Goal: Information Seeking & Learning: Learn about a topic

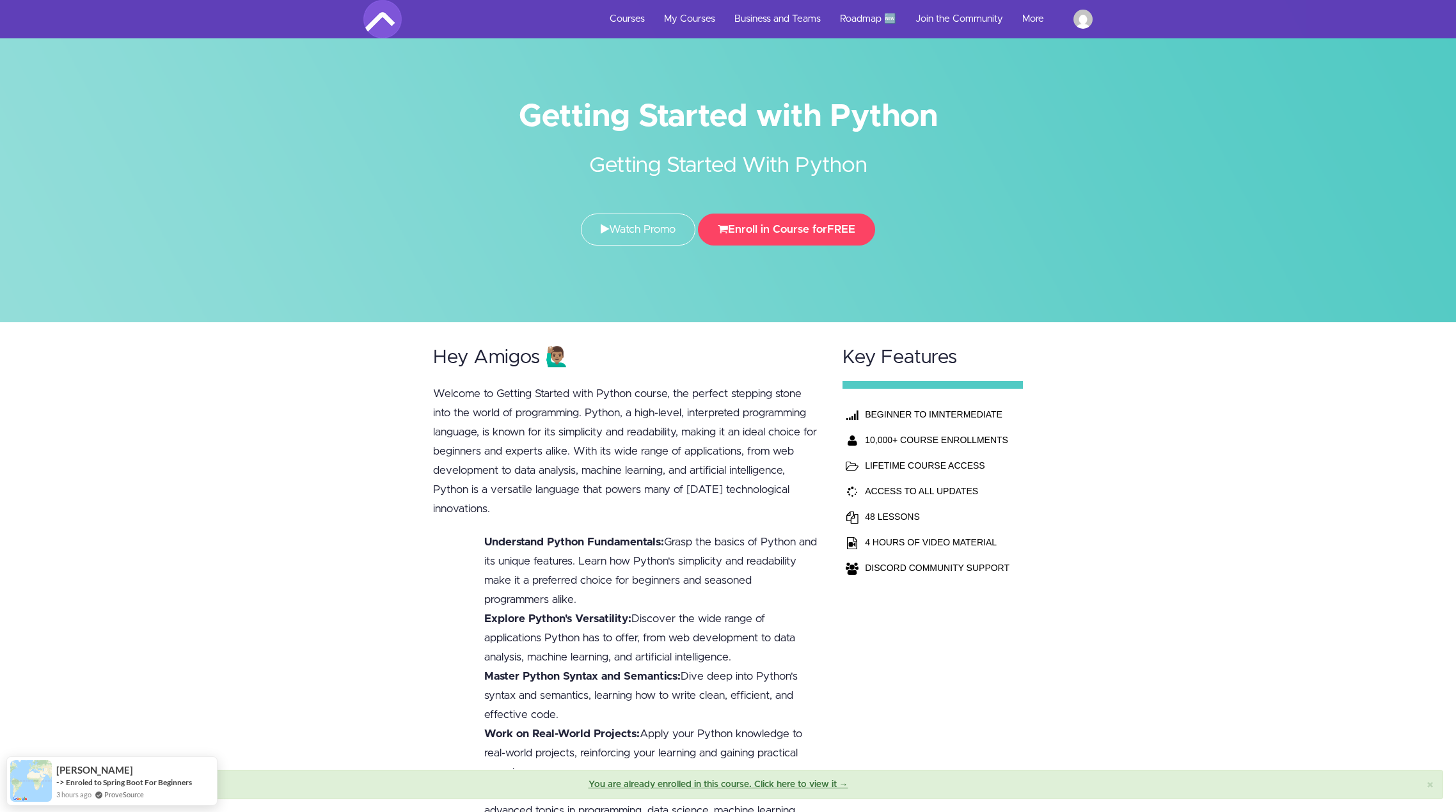
click at [1452, 163] on div at bounding box center [728, 161] width 1456 height 322
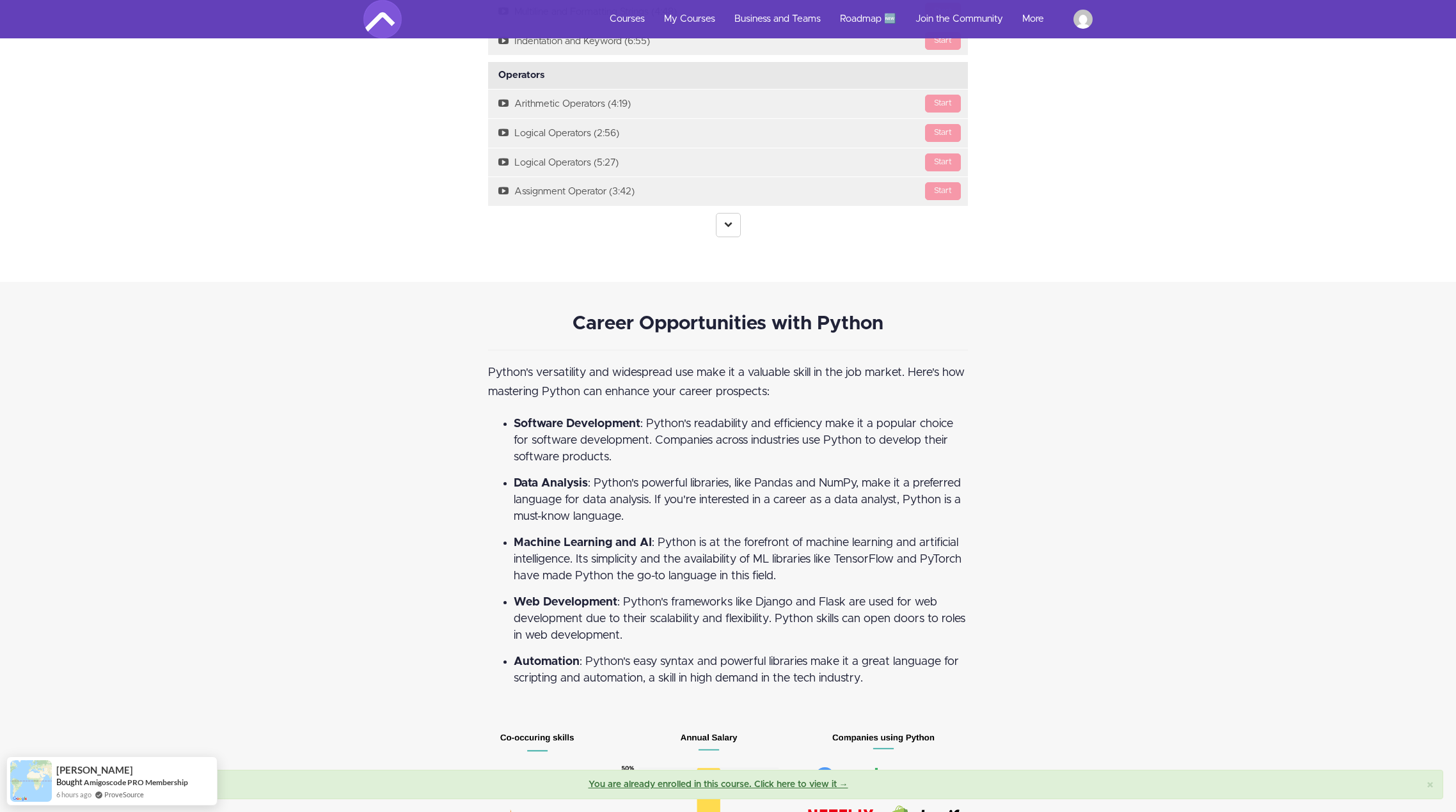
scroll to position [690, 0]
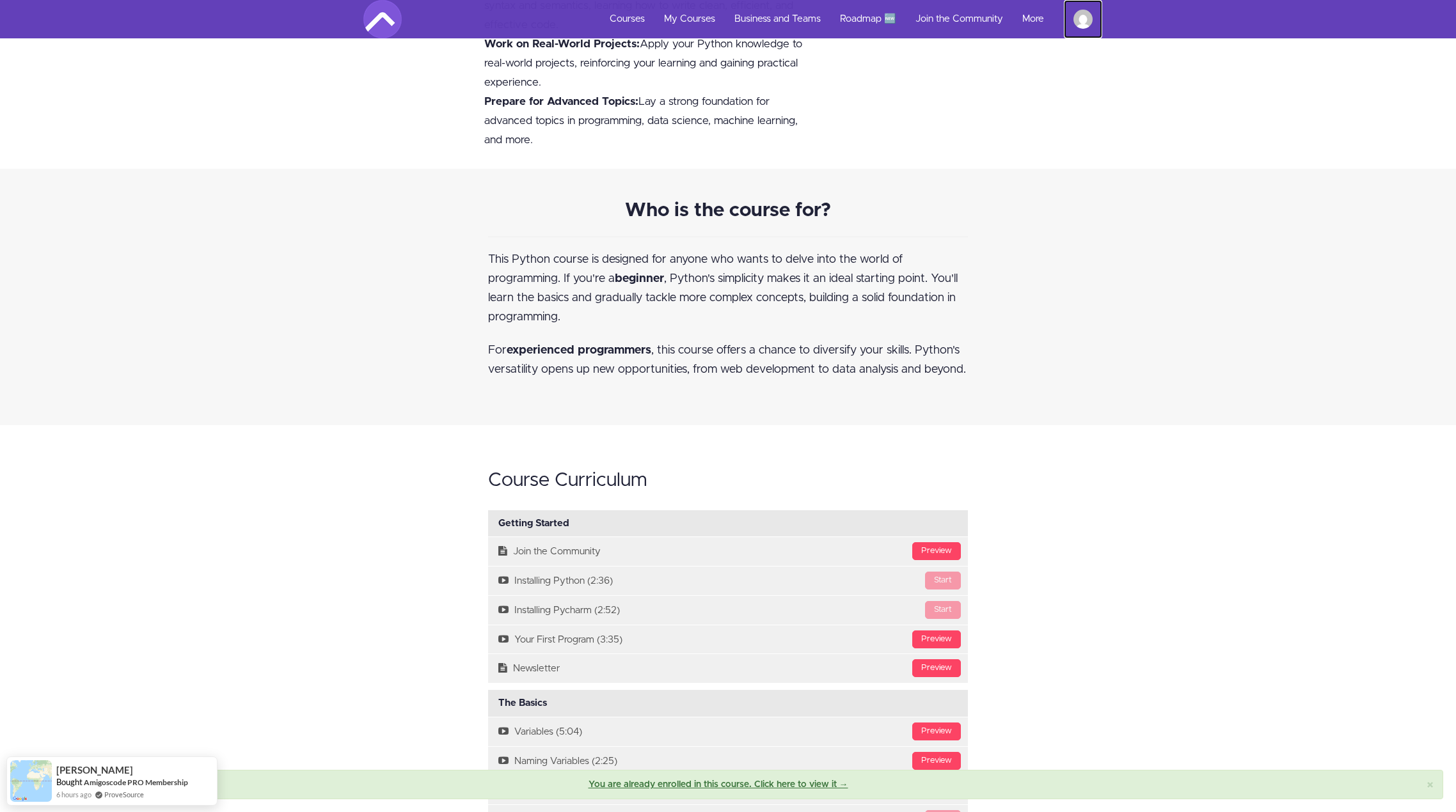
click at [1085, 16] on img at bounding box center [1082, 19] width 19 height 19
click at [1149, 418] on div "Who is the course for? This Python course is designed for anyone who wants to d…" at bounding box center [728, 297] width 1456 height 257
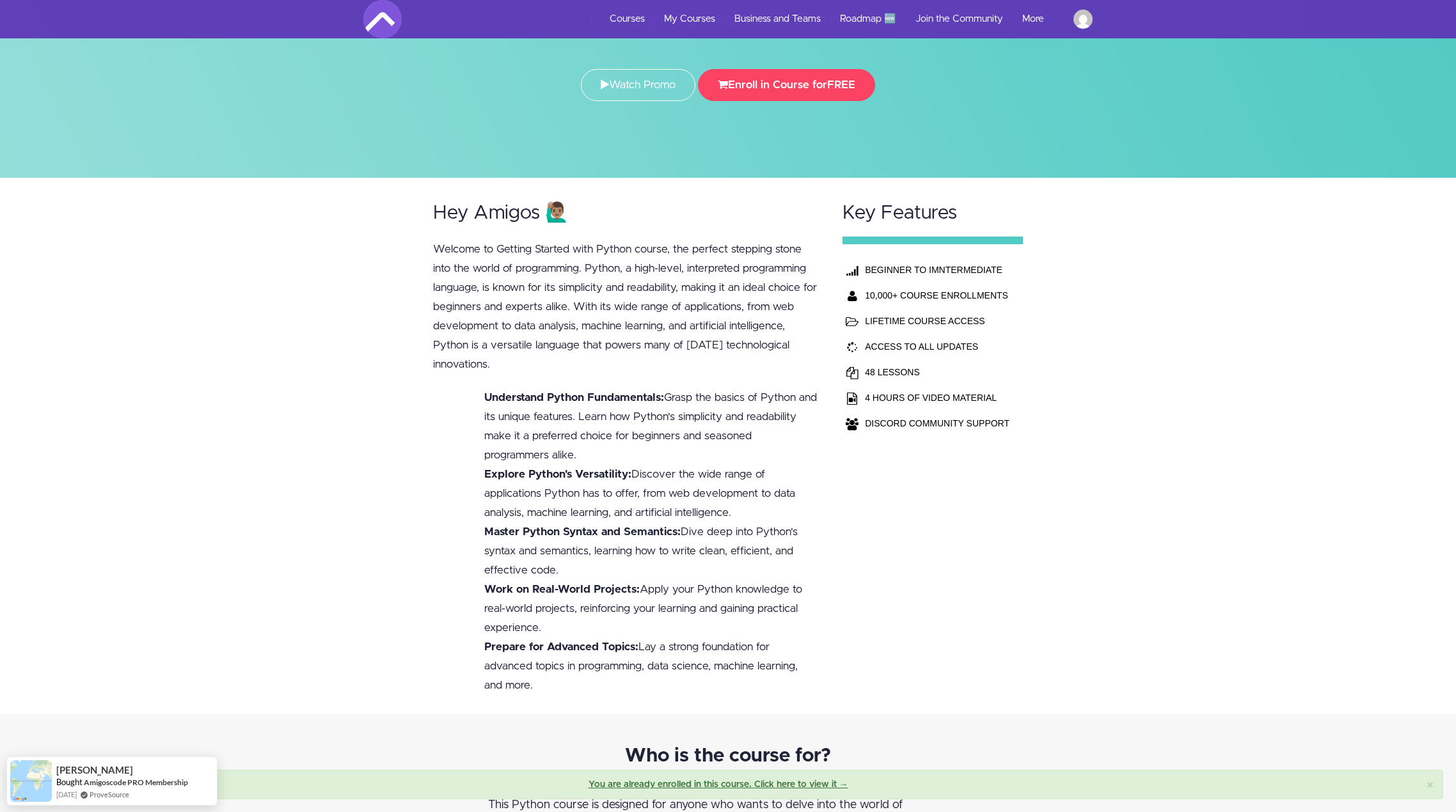
scroll to position [0, 0]
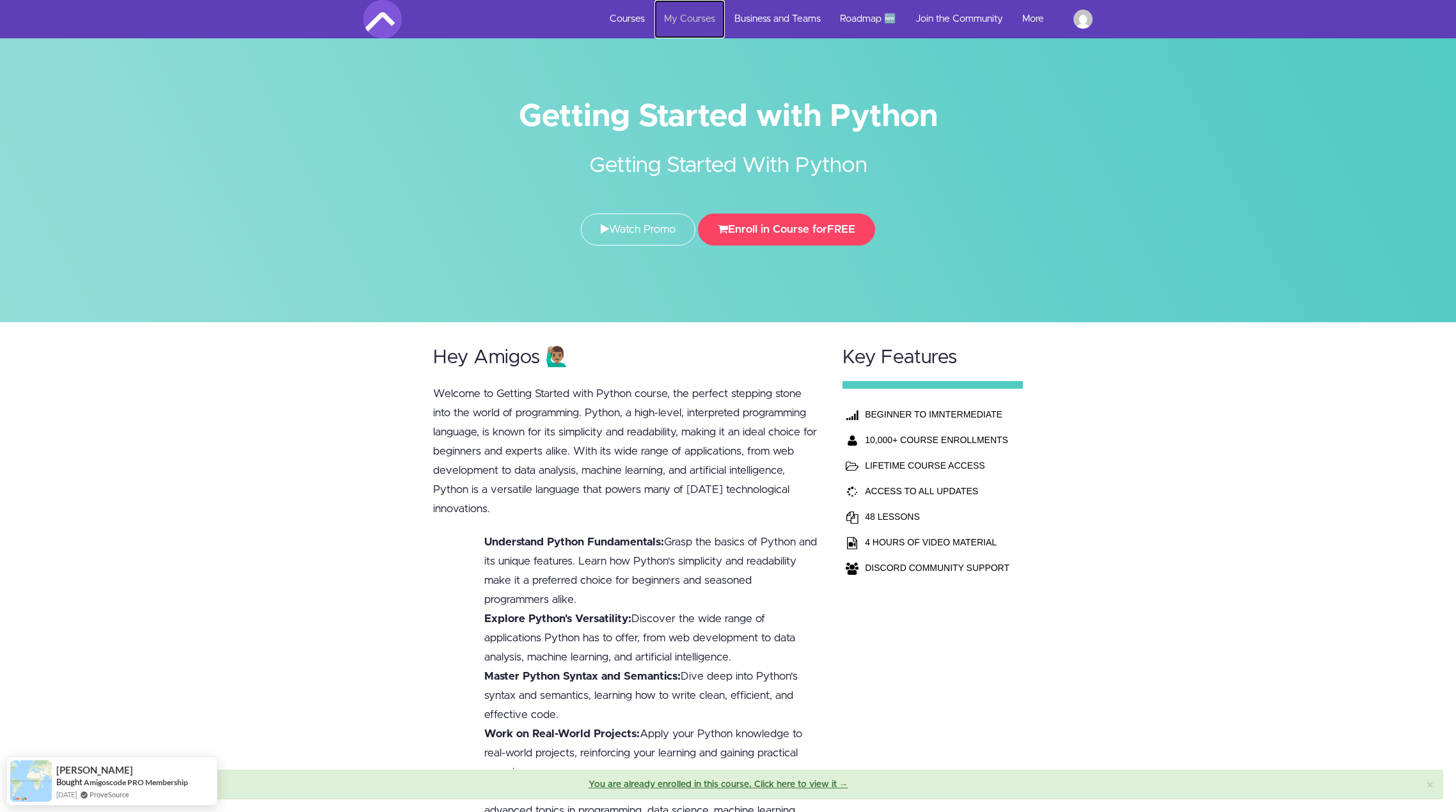
click at [675, 13] on link "My Courses" at bounding box center [690, 19] width 70 height 39
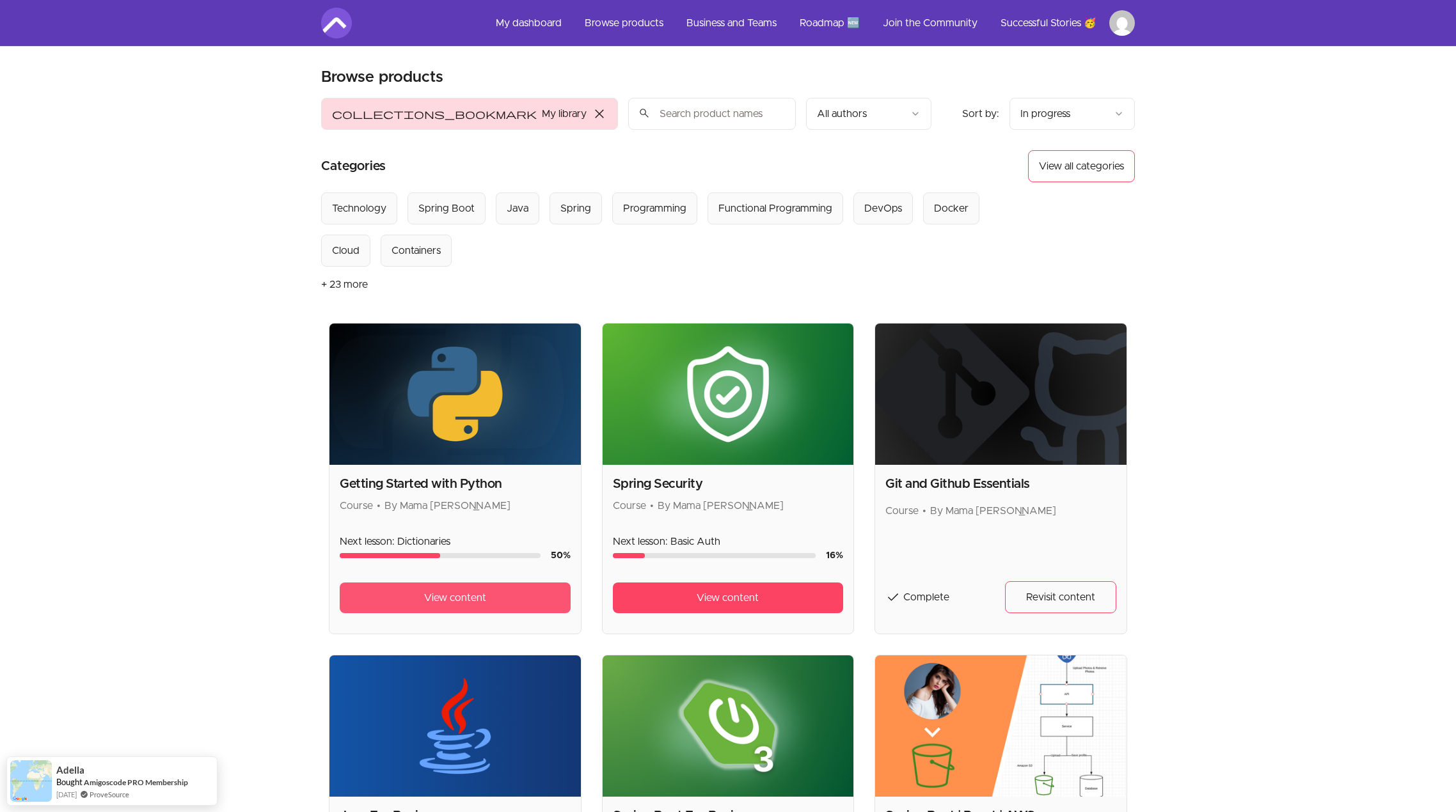
click at [470, 599] on span "View content" at bounding box center [455, 598] width 62 height 15
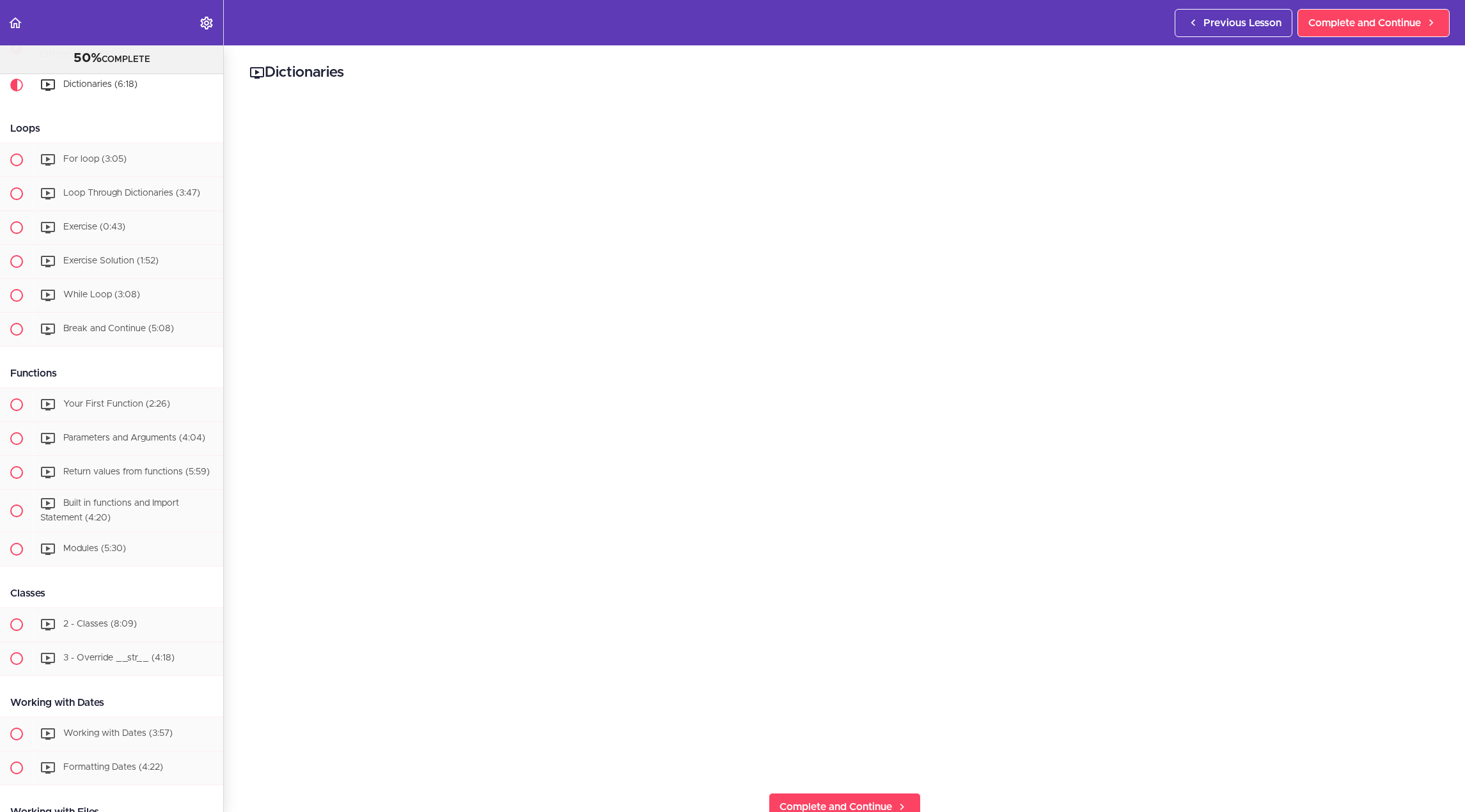
drag, startPoint x: 223, startPoint y: 418, endPoint x: 220, endPoint y: 372, distance: 46.1
click at [220, 372] on div "Getting Started with Python 50% COMPLETE Getting Started Join the Community Ins…" at bounding box center [112, 429] width 224 height 767
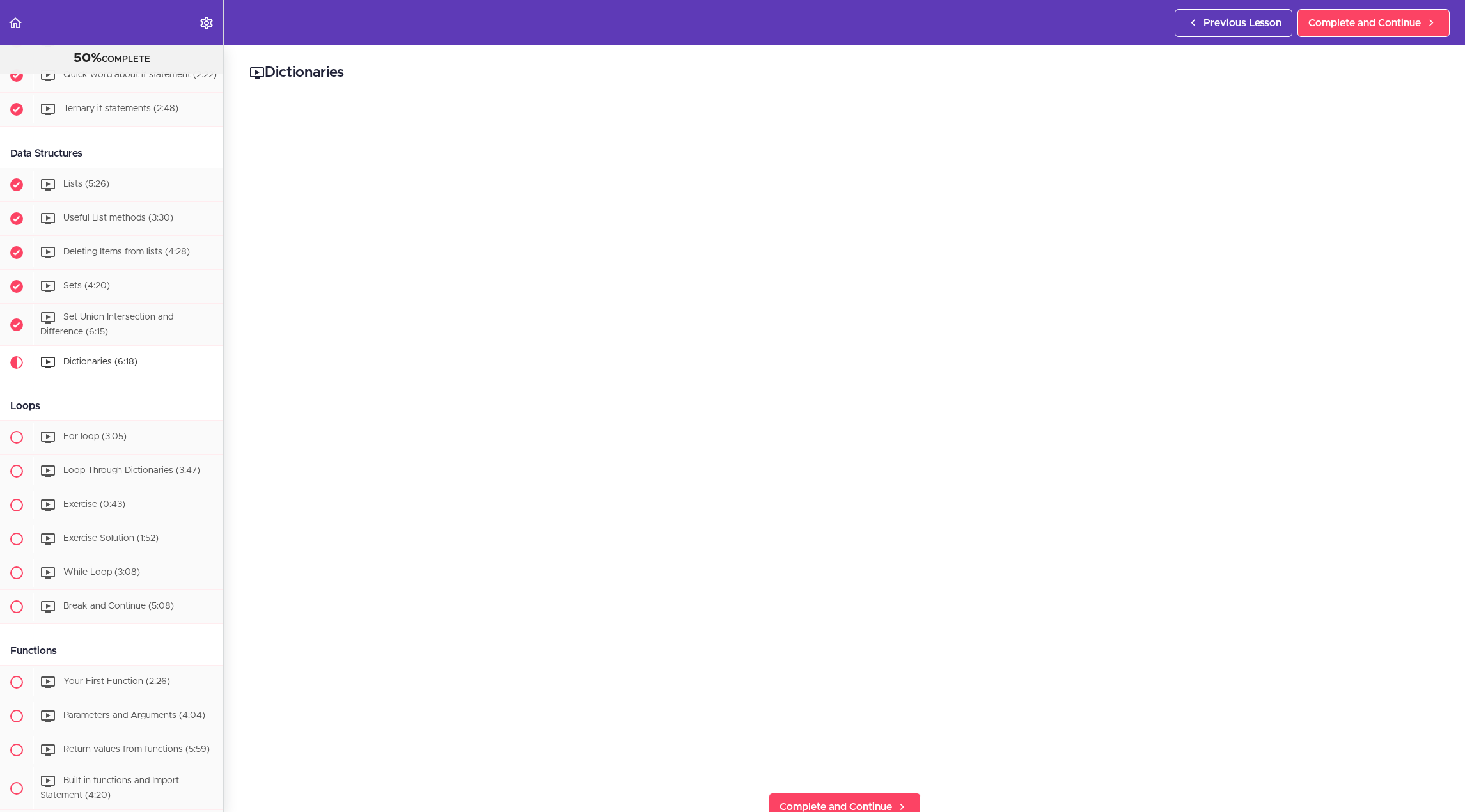
scroll to position [843, 0]
click at [1348, 16] on span "Complete and Continue" at bounding box center [1364, 23] width 113 height 15
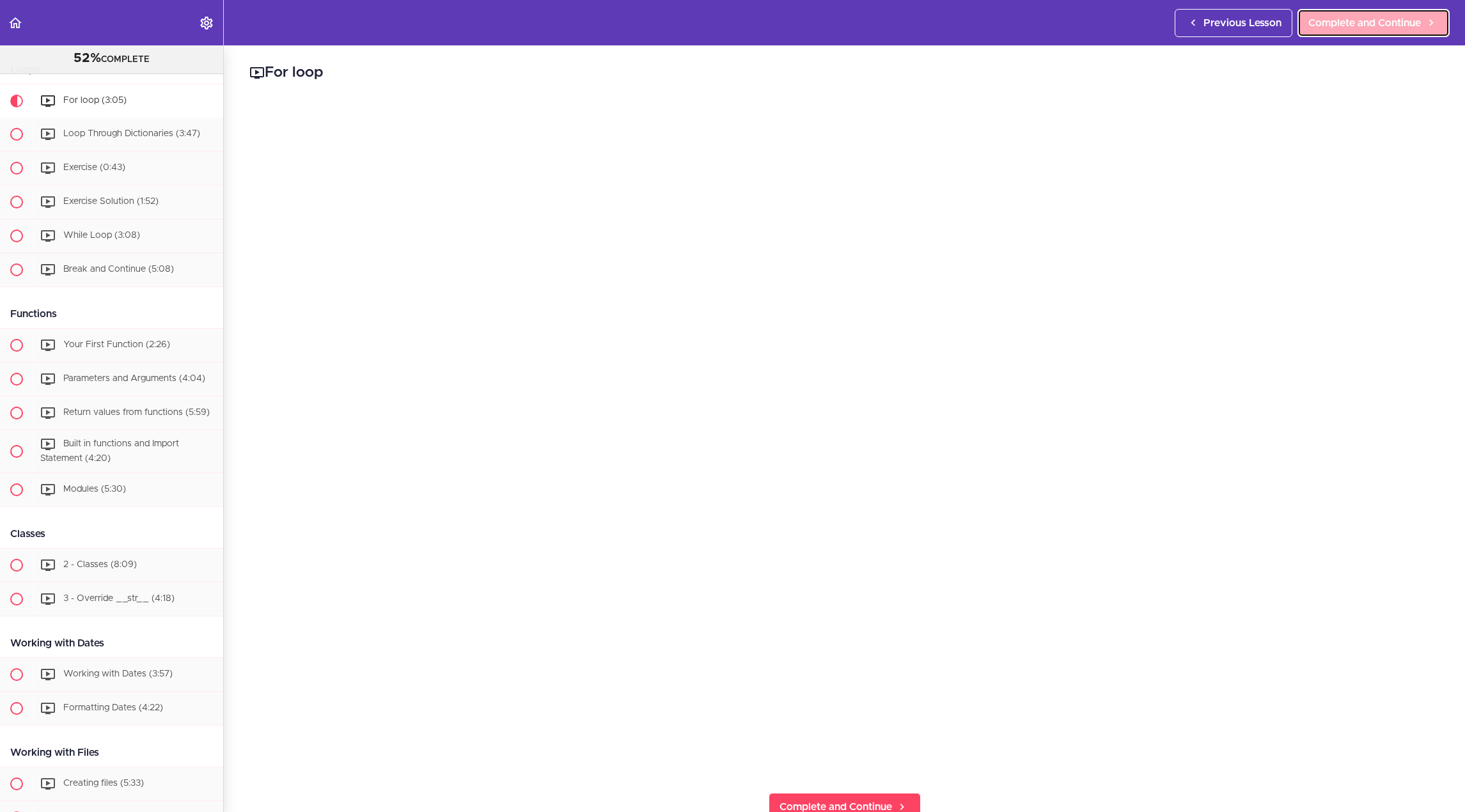
scroll to position [1184, 0]
click at [1332, 17] on span "Complete and Continue" at bounding box center [1364, 23] width 113 height 15
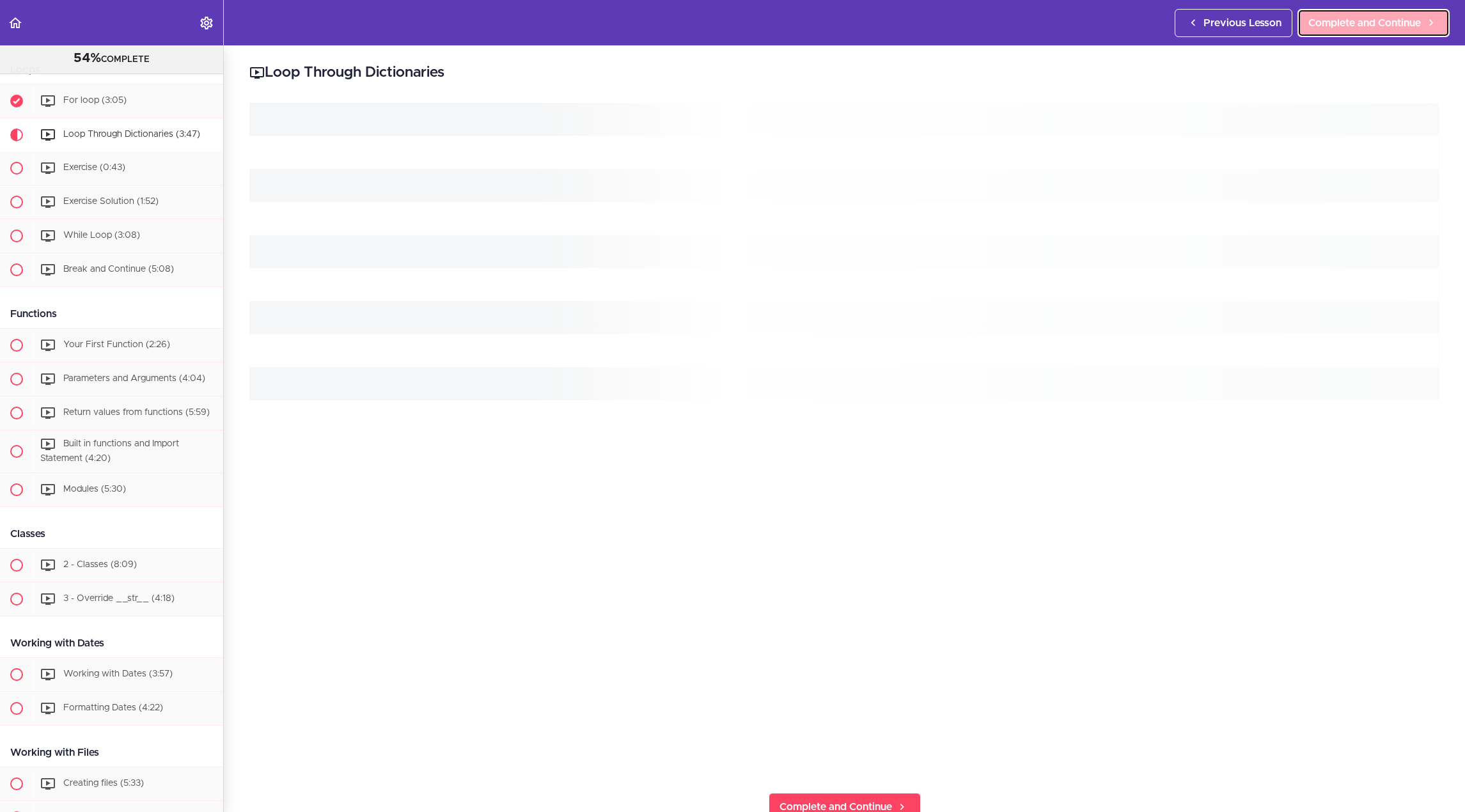
scroll to position [1217, 0]
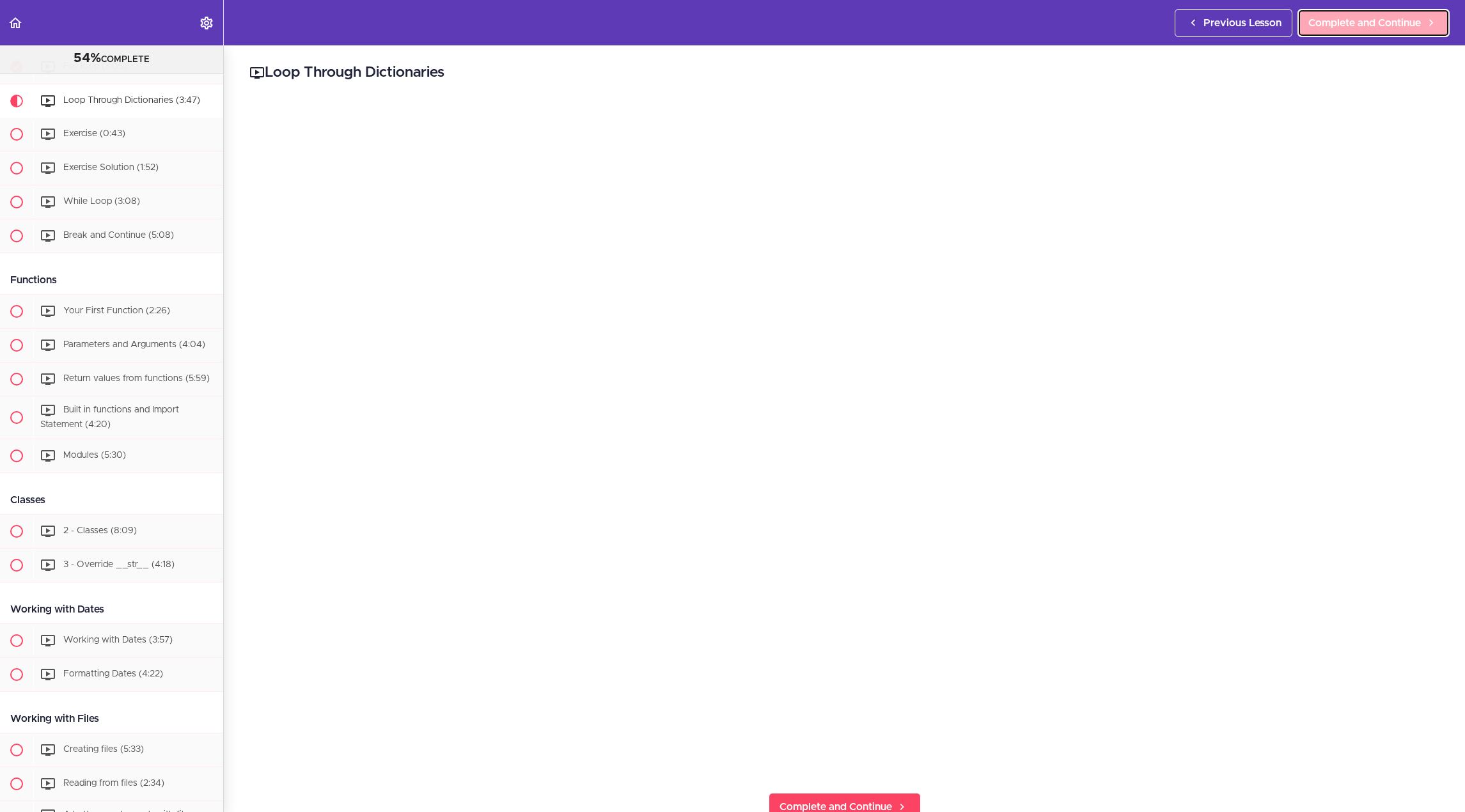
click at [1339, 28] on span "Complete and Continue" at bounding box center [1364, 23] width 113 height 15
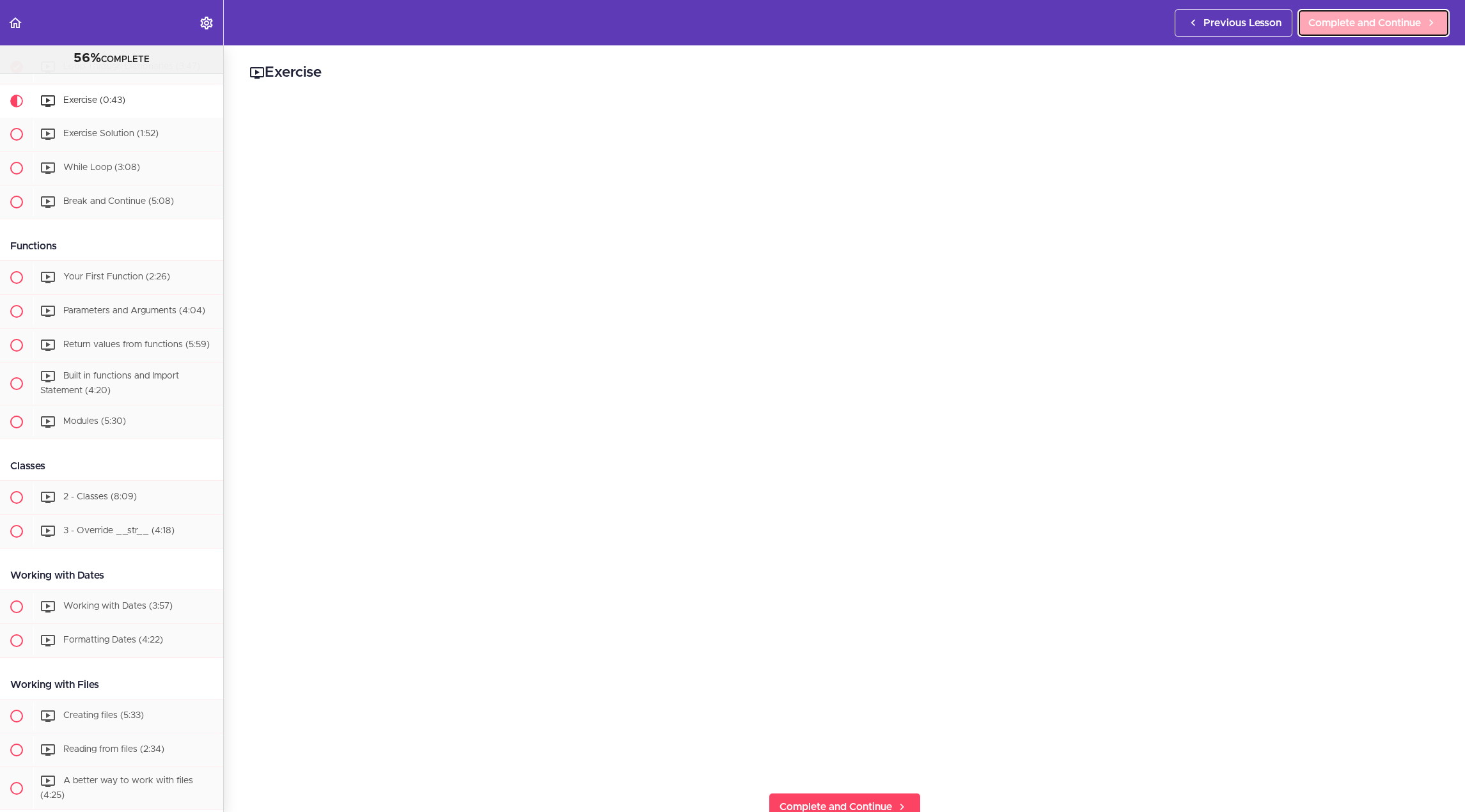
click at [1310, 22] on span "Complete and Continue" at bounding box center [1364, 23] width 113 height 15
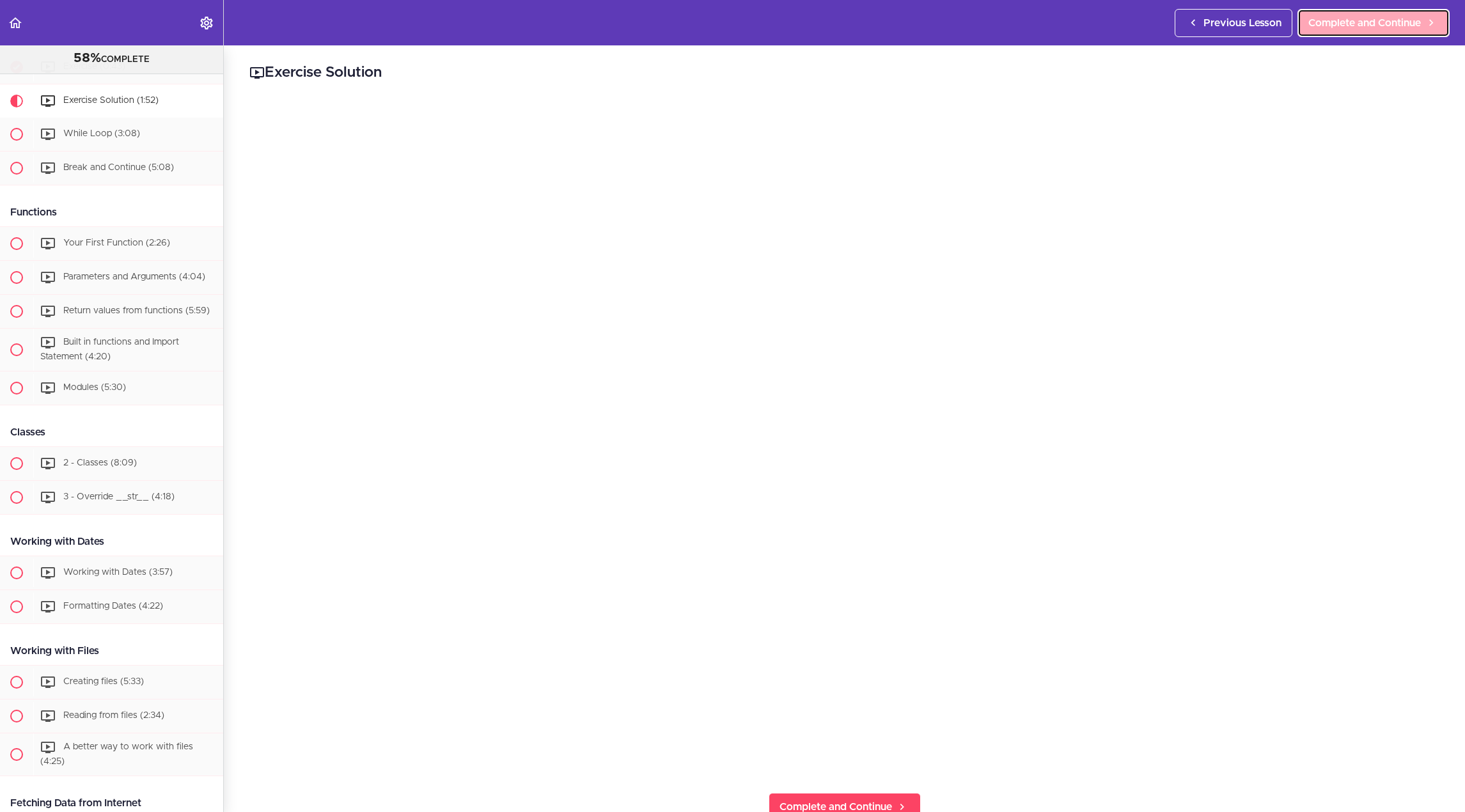
click at [1365, 17] on span "Complete and Continue" at bounding box center [1364, 23] width 113 height 15
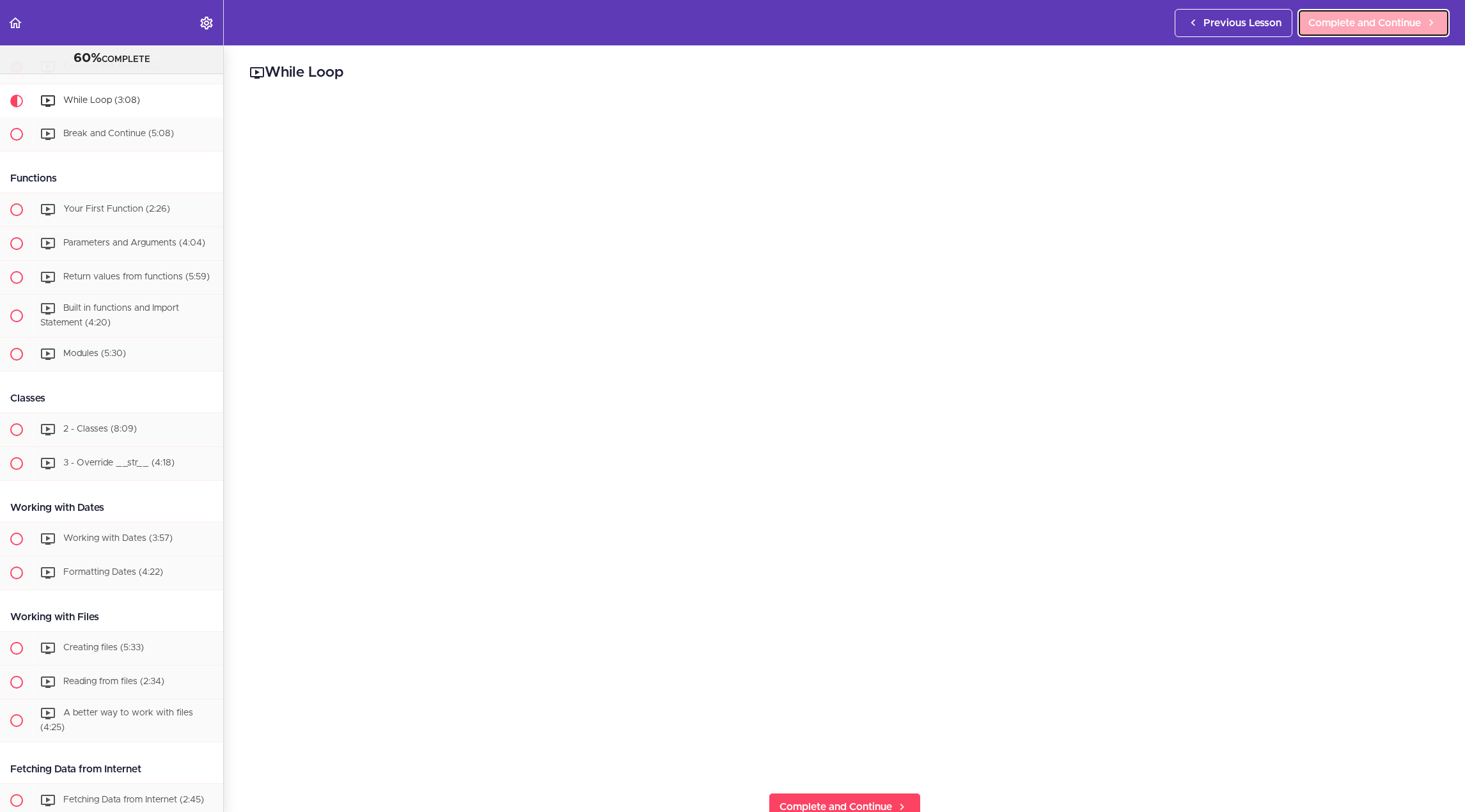
scroll to position [1319, 0]
click at [1350, 25] on span "Complete and Continue" at bounding box center [1364, 23] width 113 height 15
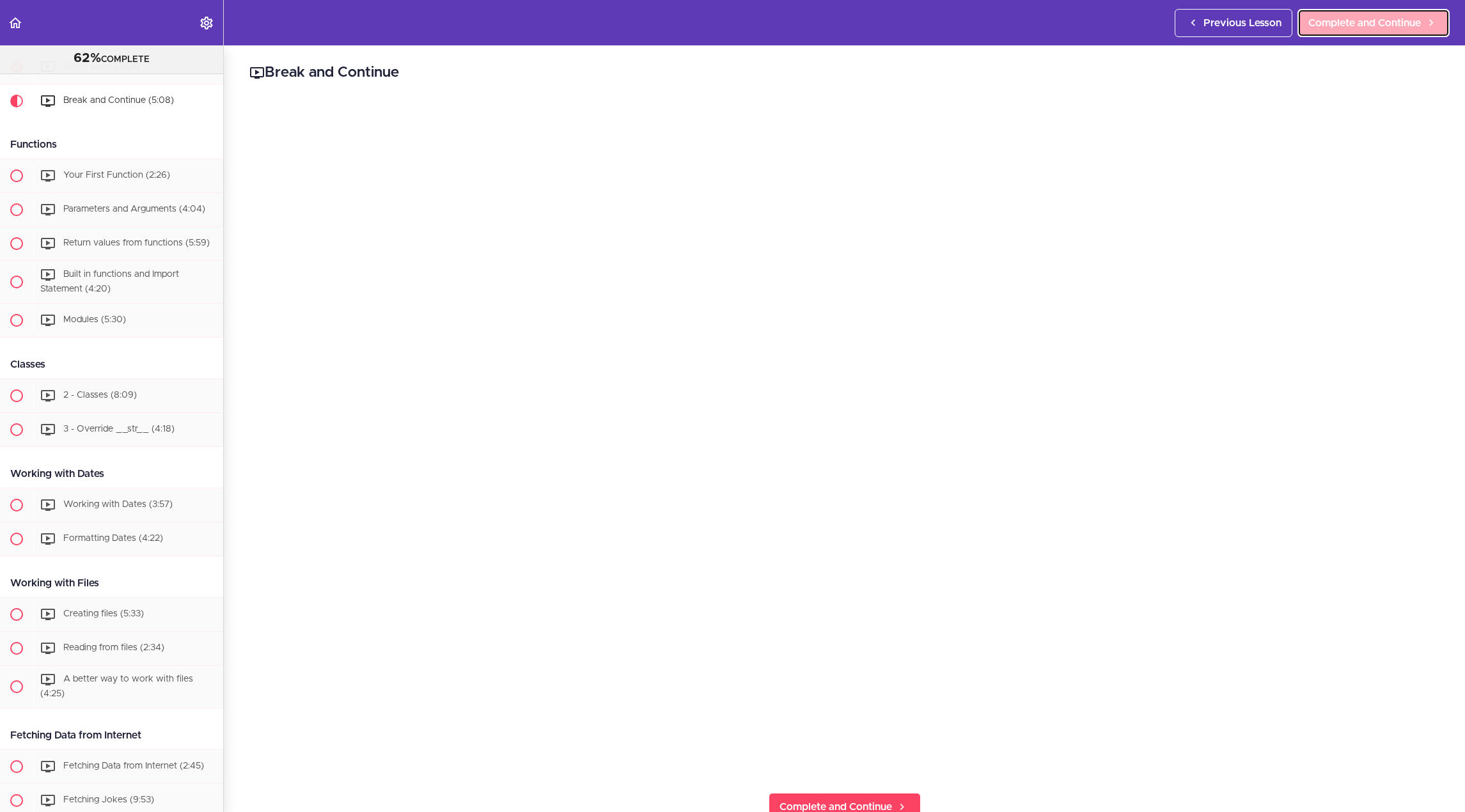
click at [1325, 30] on span "Complete and Continue" at bounding box center [1364, 23] width 113 height 15
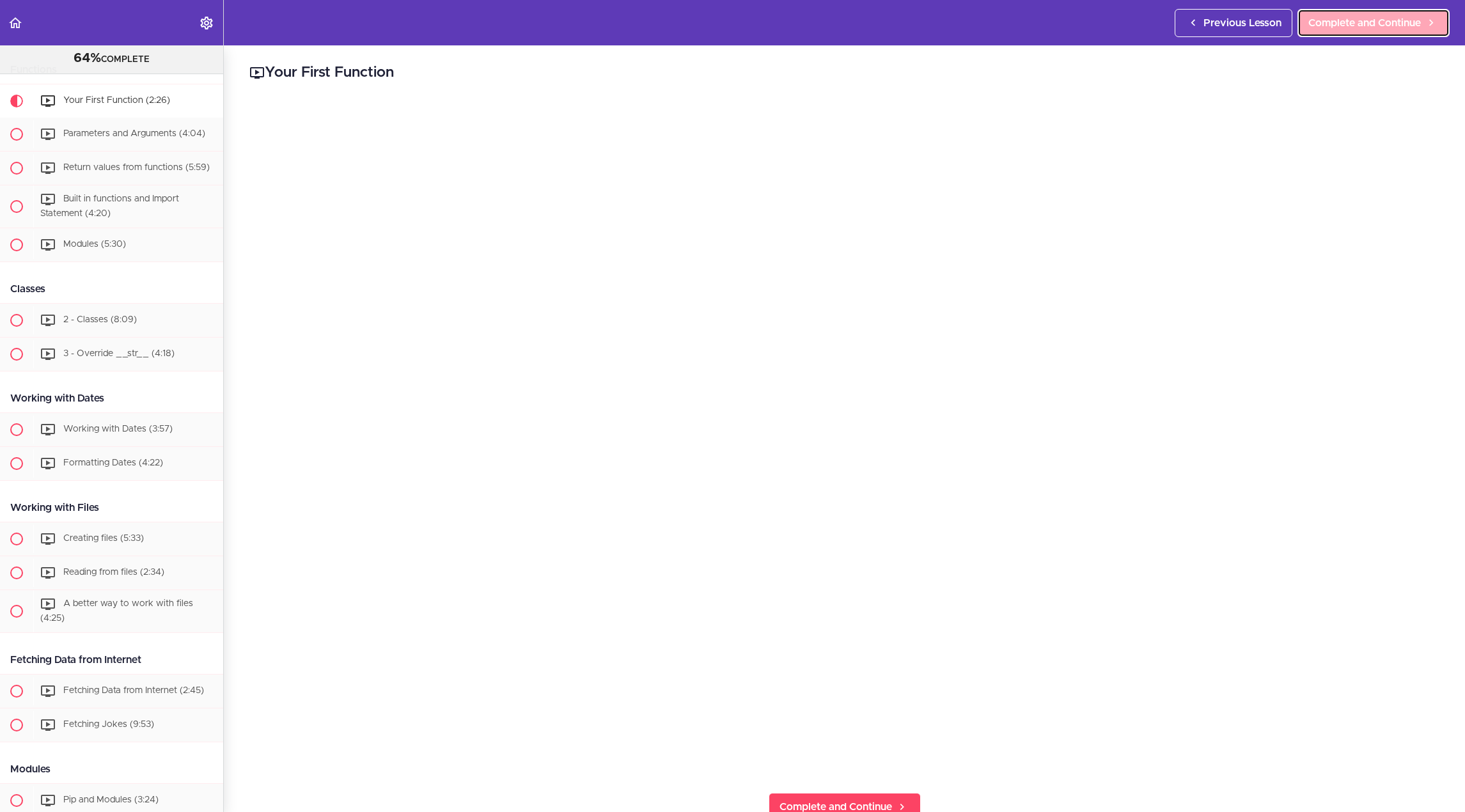
click at [1323, 17] on span "Complete and Continue" at bounding box center [1364, 23] width 113 height 15
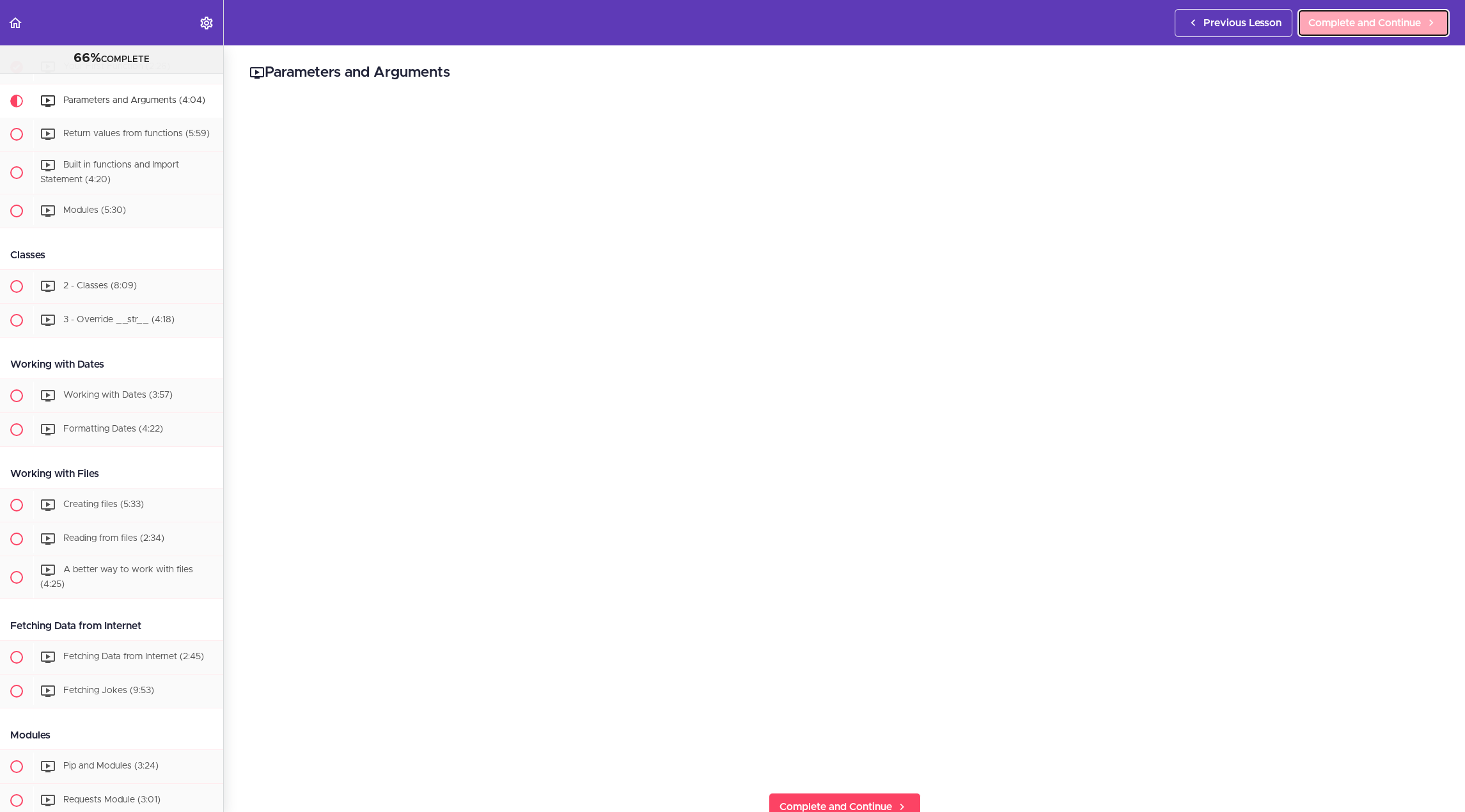
click at [1366, 29] on span "Complete and Continue" at bounding box center [1364, 23] width 113 height 15
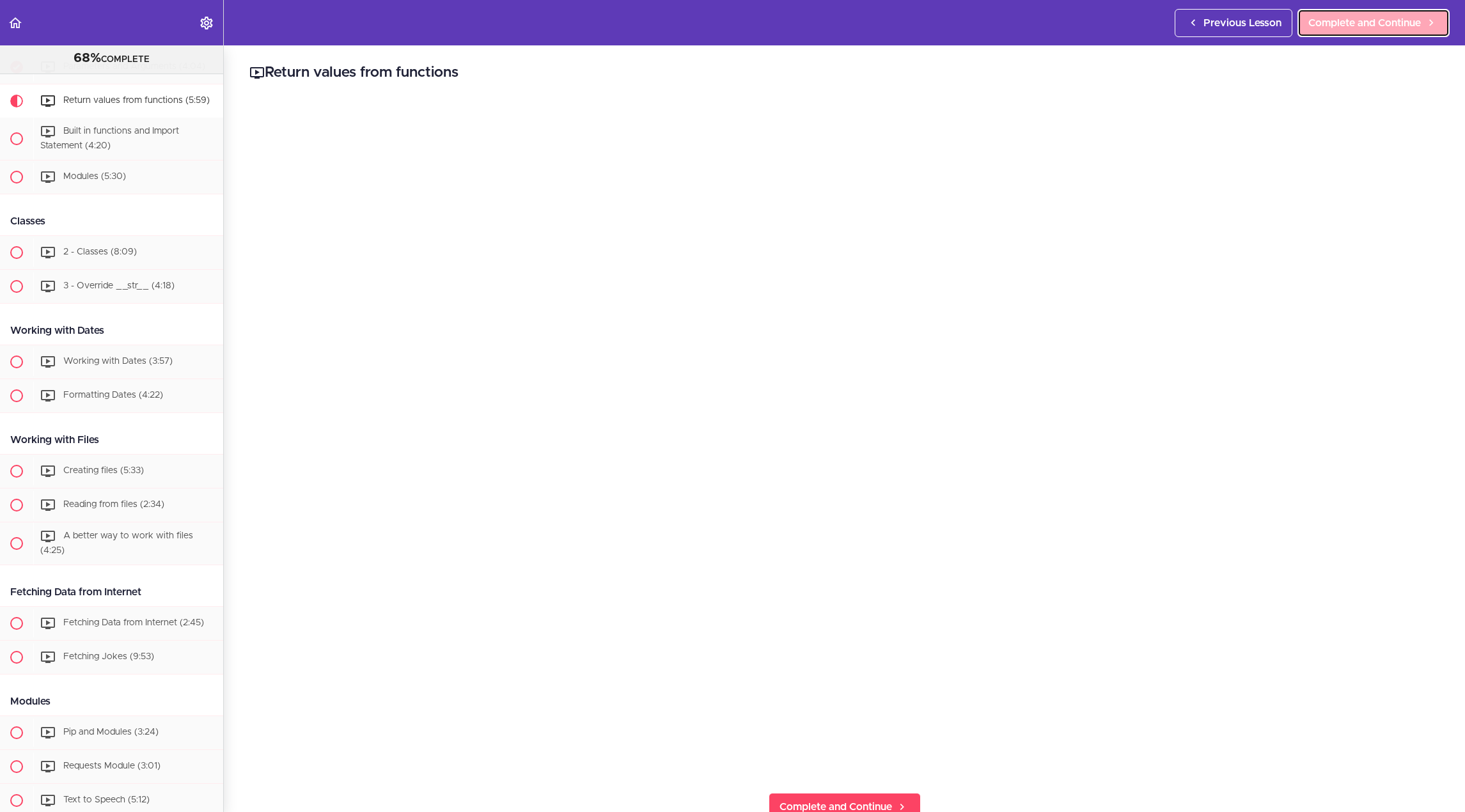
scroll to position [1496, 0]
click at [1345, 23] on span "Complete and Continue" at bounding box center [1364, 23] width 113 height 15
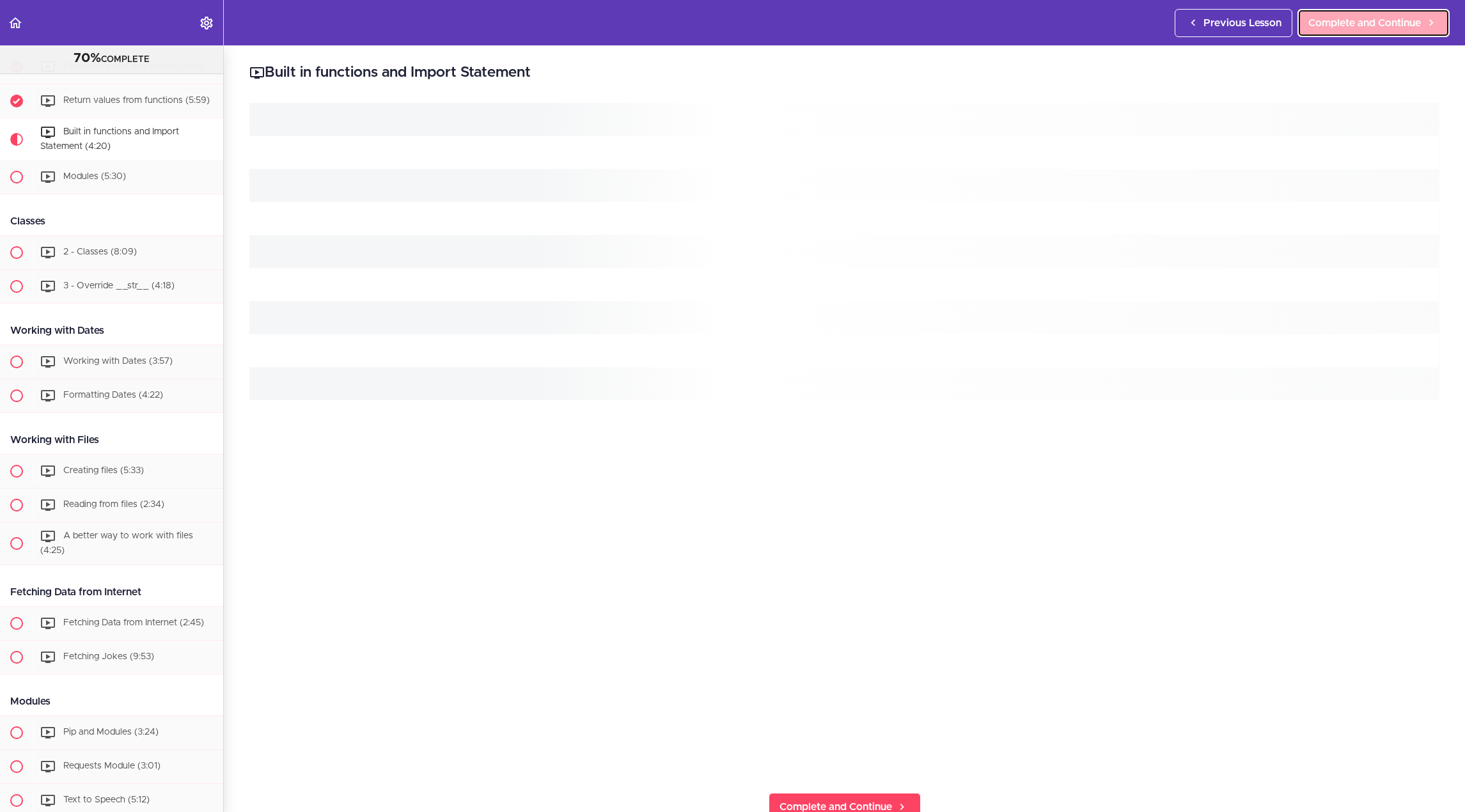
scroll to position [1530, 0]
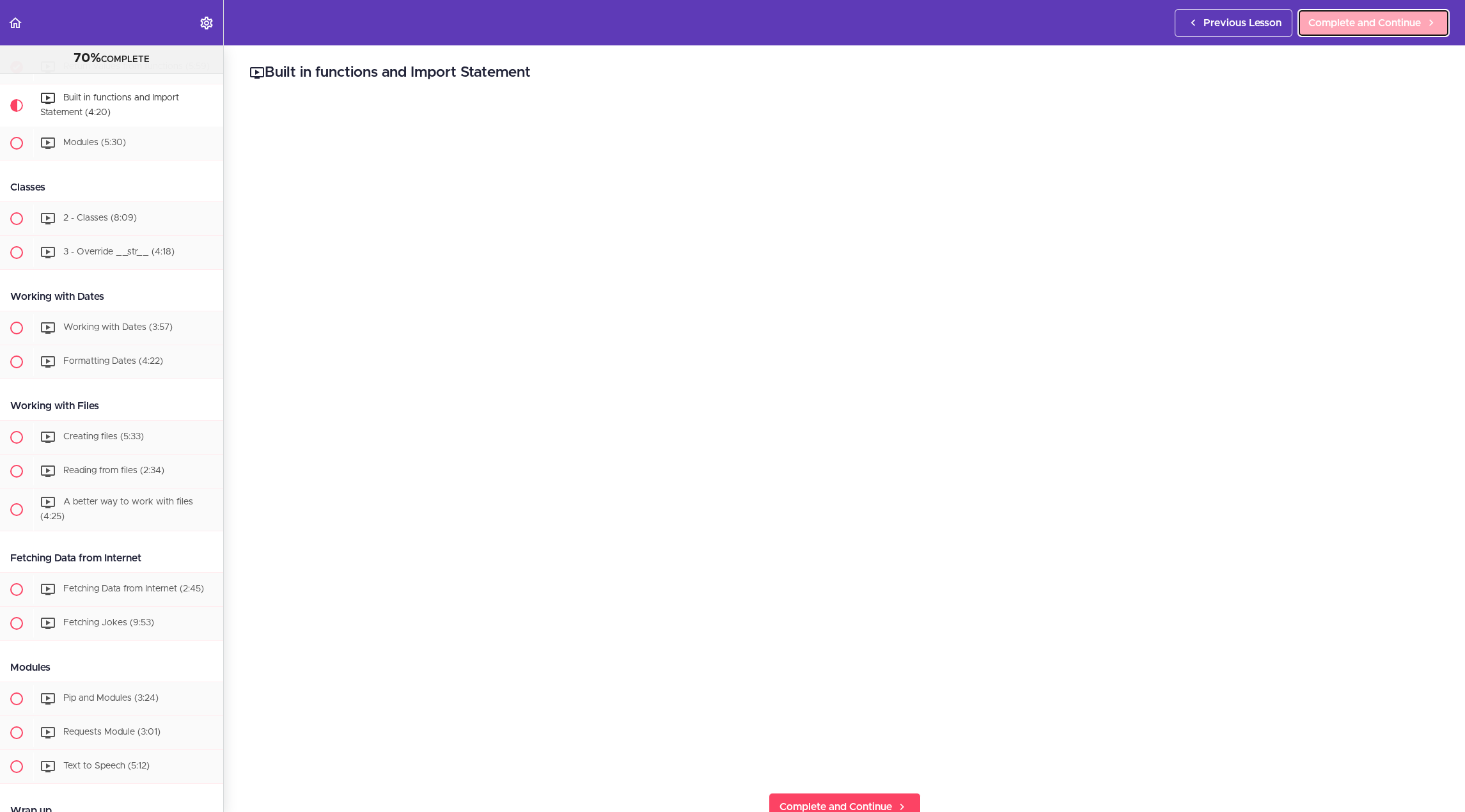
click at [1341, 16] on span "Complete and Continue" at bounding box center [1364, 23] width 113 height 15
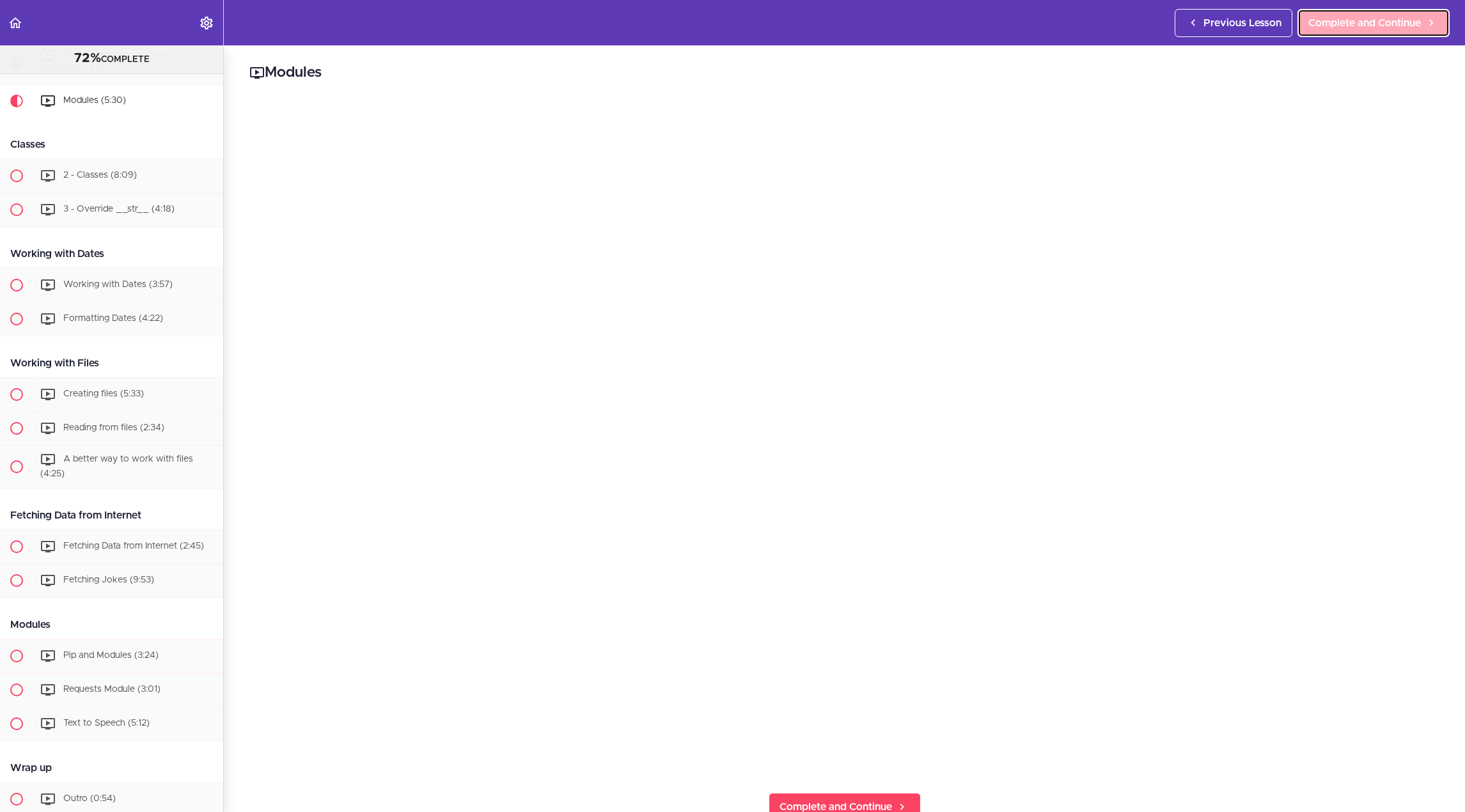
scroll to position [1573, 0]
click at [1396, 32] on link "Complete and Continue" at bounding box center [1373, 23] width 152 height 28
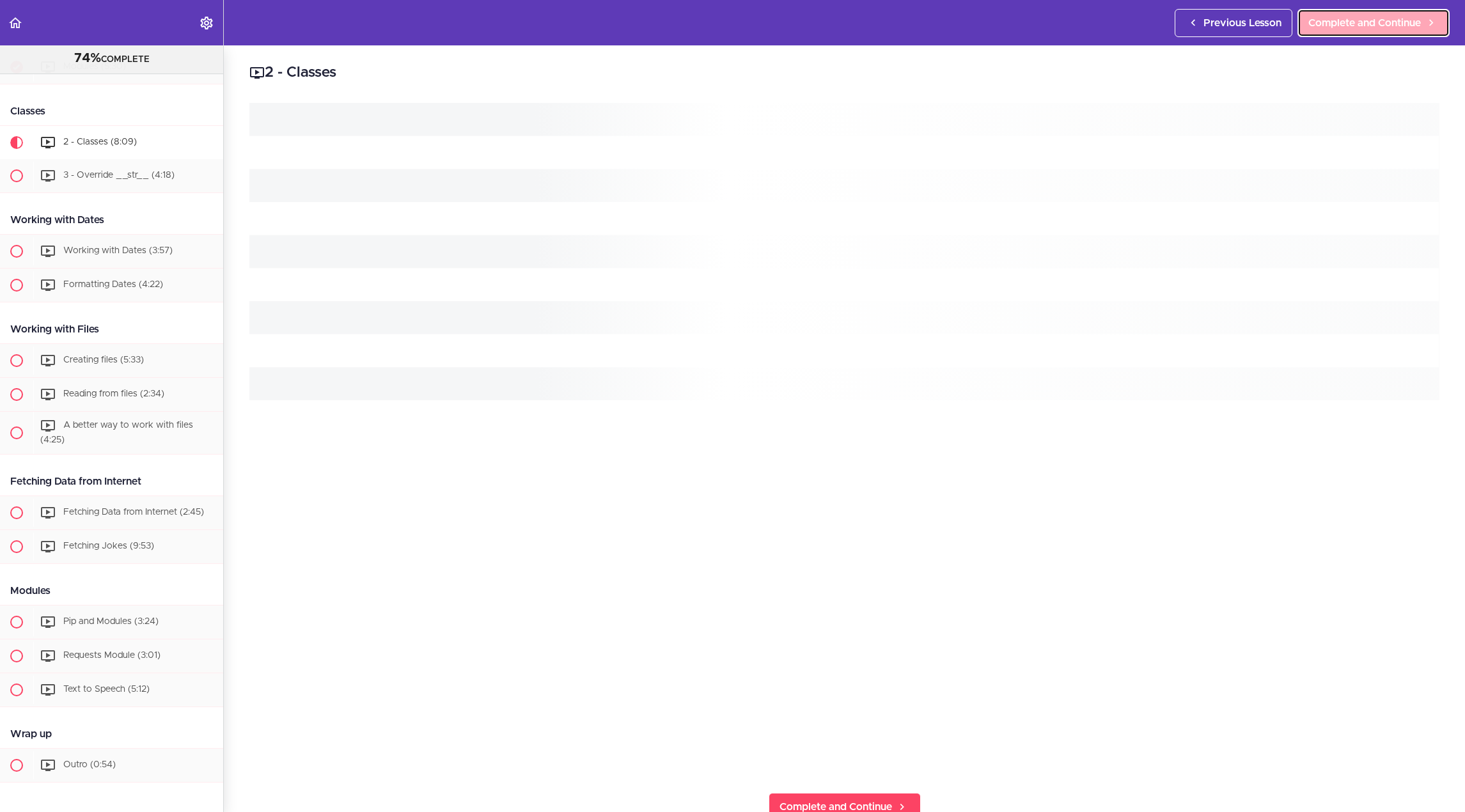
scroll to position [1648, 0]
